Goal: Task Accomplishment & Management: Manage account settings

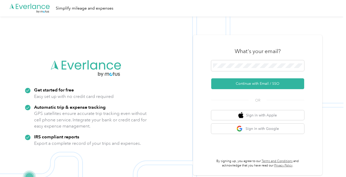
click at [235, 59] on div "What's your email?" at bounding box center [257, 51] width 93 height 18
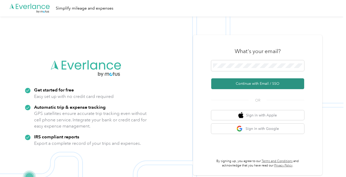
click at [248, 86] on button "Continue with Email / SSO" at bounding box center [257, 83] width 93 height 11
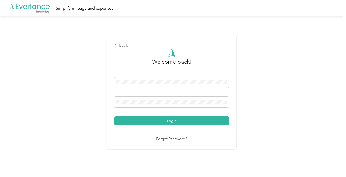
click at [160, 128] on div "Welcome back! Login Forgot Password?" at bounding box center [171, 96] width 115 height 94
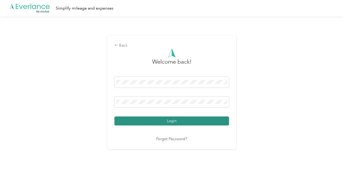
click at [161, 124] on button "Login" at bounding box center [171, 121] width 115 height 9
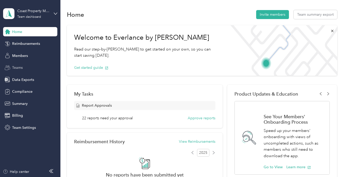
click at [19, 65] on div "Teams" at bounding box center [30, 67] width 54 height 9
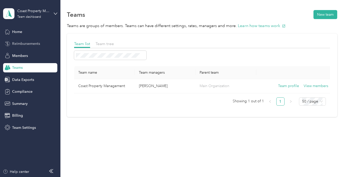
click at [22, 44] on span "Reimbursements" at bounding box center [26, 43] width 28 height 5
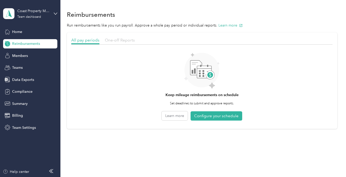
click at [120, 41] on span "One-off Reports" at bounding box center [120, 40] width 30 height 5
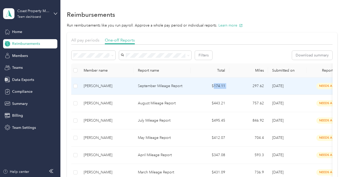
drag, startPoint x: 229, startPoint y: 87, endPoint x: 213, endPoint y: 87, distance: 16.0
click at [213, 87] on tr "[PERSON_NAME] September Mileage Report $174.11 297.62 [DATE] needs approval You" at bounding box center [253, 86] width 364 height 17
